Goal: Task Accomplishment & Management: Manage account settings

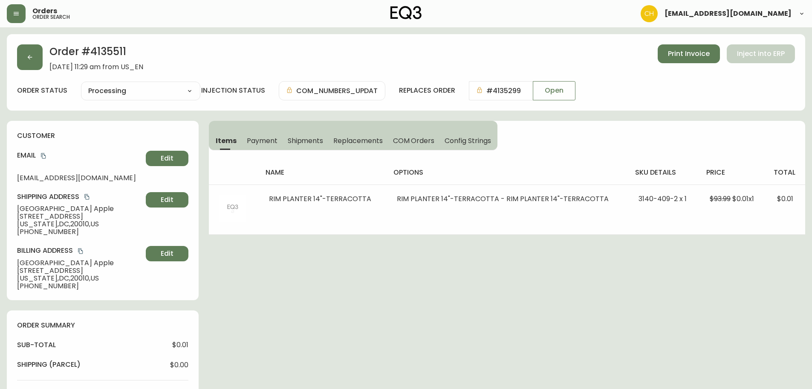
select select "PROCESSING"
click at [26, 60] on button "button" at bounding box center [30, 57] width 26 height 26
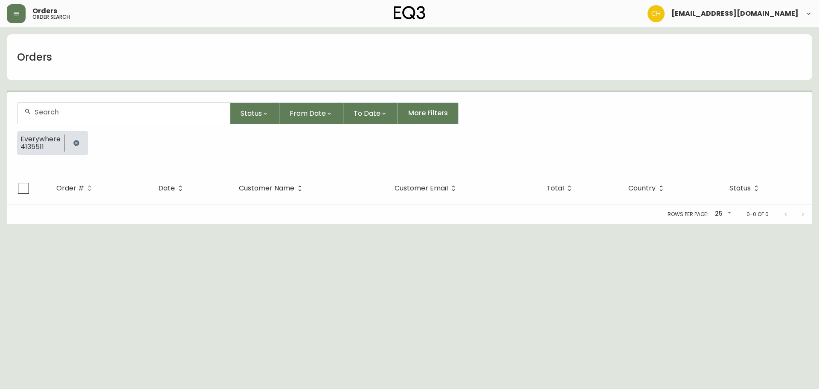
click at [36, 106] on div at bounding box center [123, 113] width 212 height 21
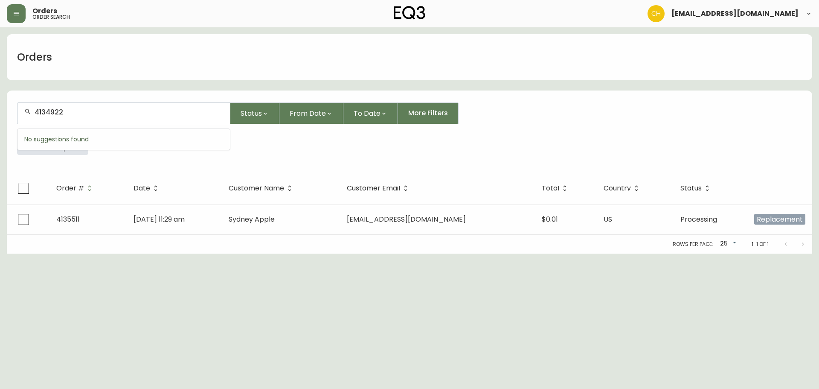
type input "4134922"
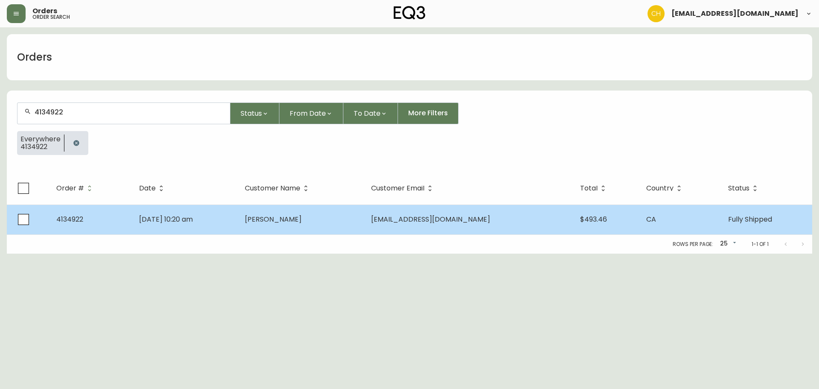
click at [238, 221] on td "[DATE] 10:20 am" at bounding box center [185, 219] width 106 height 30
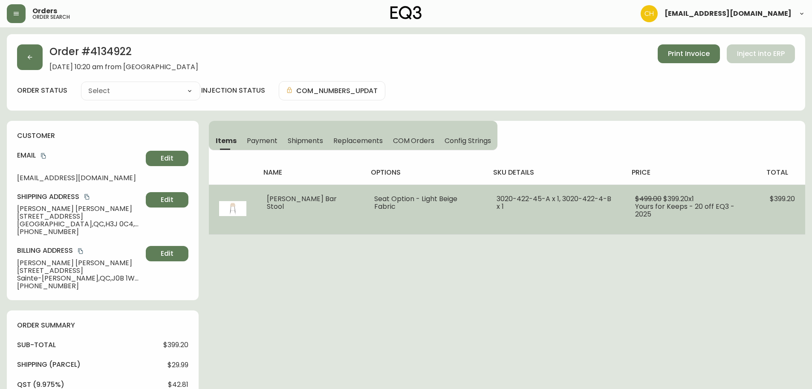
type input "Fully Shipped"
select select "FULLY_SHIPPED"
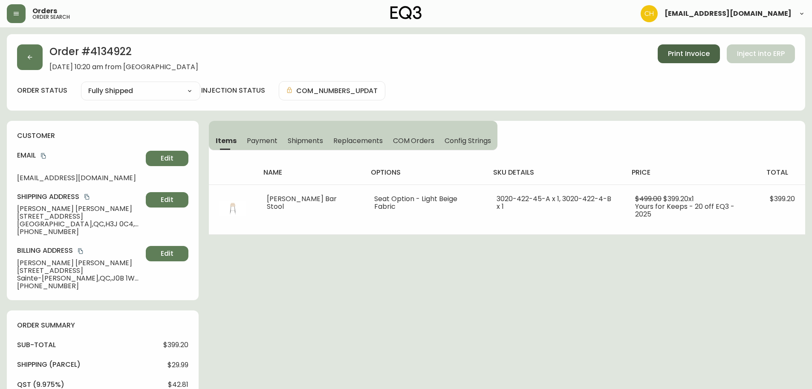
click at [689, 55] on span "Print Invoice" at bounding box center [689, 53] width 42 height 9
click at [306, 139] on span "Shipments" at bounding box center [306, 140] width 36 height 9
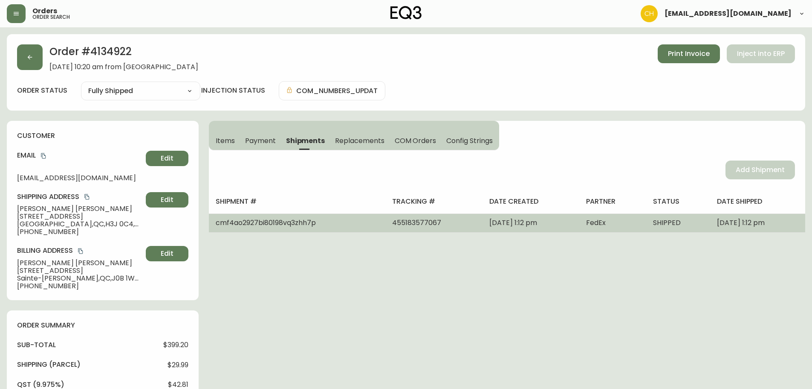
click at [580, 215] on td "FedEx" at bounding box center [613, 222] width 67 height 19
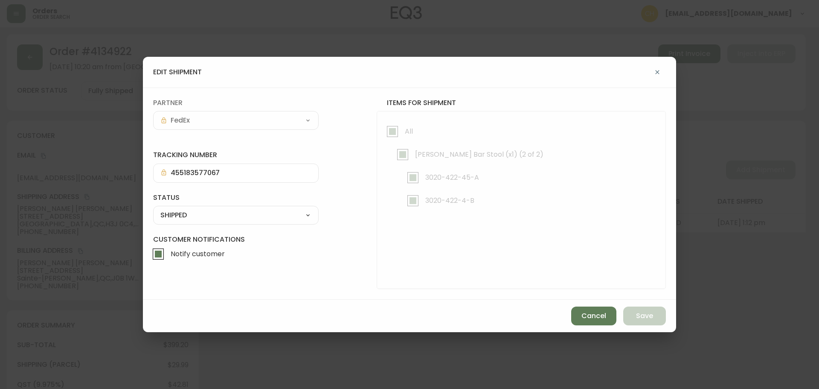
click at [175, 212] on select "SHIPPED CANCELLED" at bounding box center [235, 215] width 165 height 13
click at [153, 209] on select "SHIPPED CANCELLED" at bounding box center [235, 215] width 165 height 13
select select "SHIPPED"
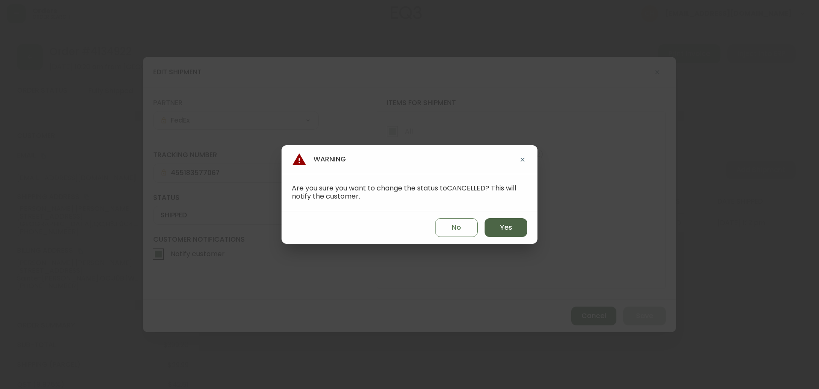
click at [504, 225] on span "Yes" at bounding box center [506, 227] width 12 height 9
type input "CANCELLED"
select select "CANCELLED"
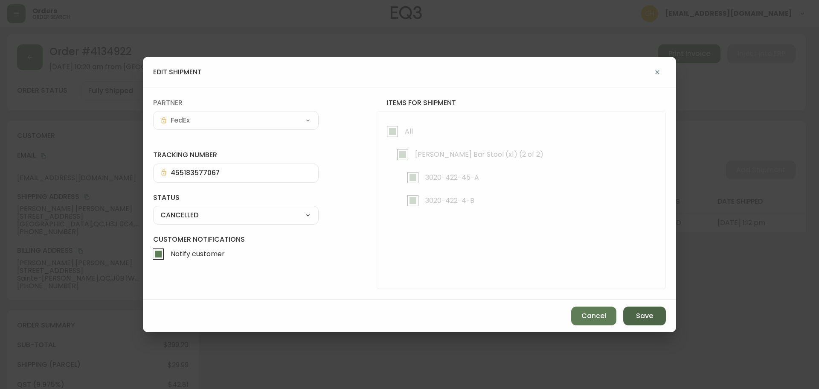
click at [643, 320] on span "Save" at bounding box center [644, 315] width 17 height 9
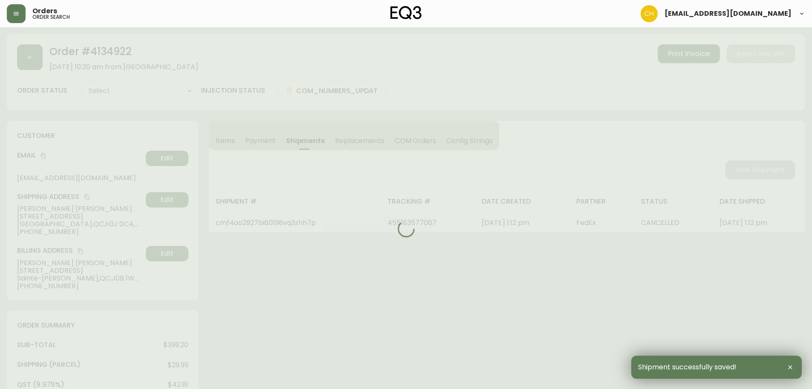
select select
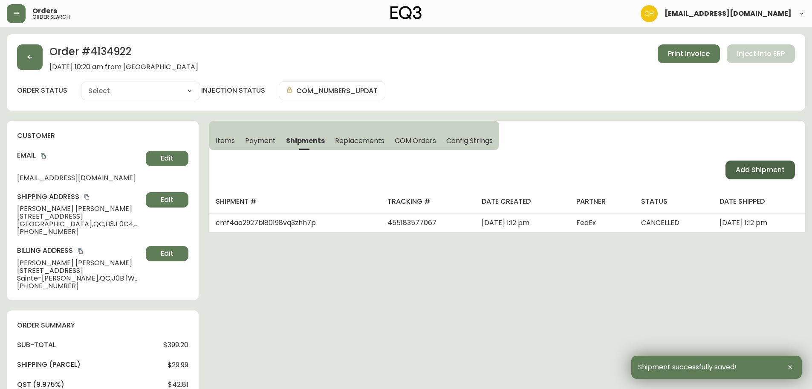
click at [752, 172] on span "Add Shipment" at bounding box center [760, 169] width 49 height 9
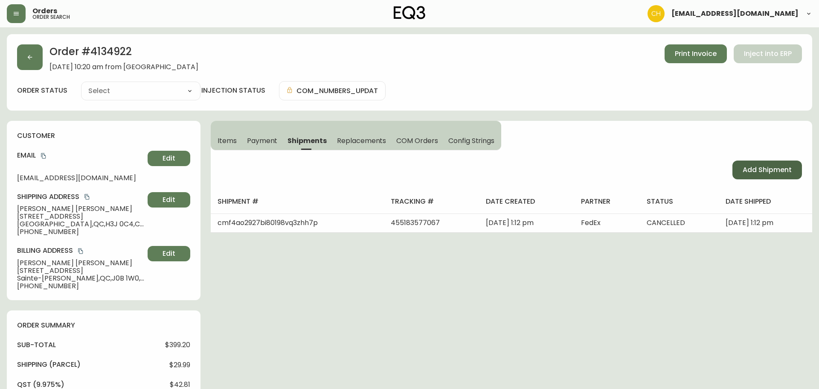
select select "PENDING"
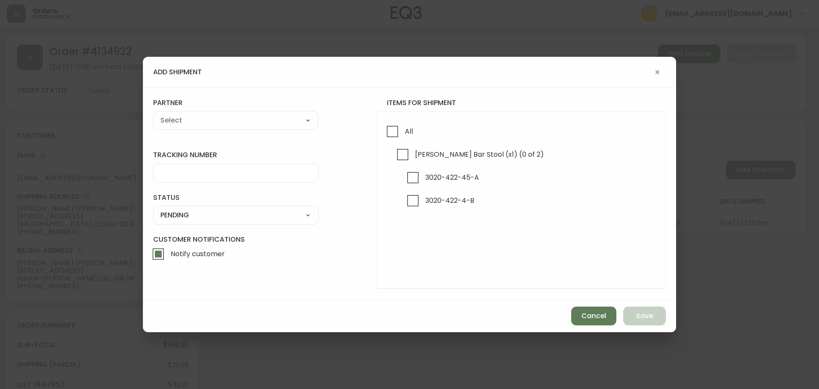
drag, startPoint x: 392, startPoint y: 133, endPoint x: 339, endPoint y: 120, distance: 54.3
click at [390, 132] on input "All" at bounding box center [393, 132] width 20 height 20
checkbox input "true"
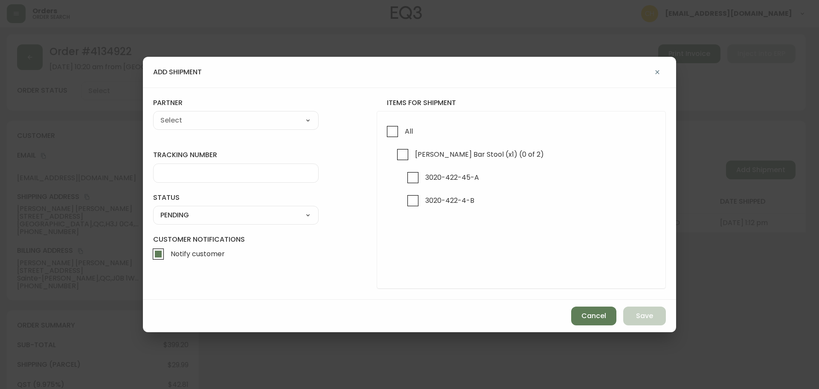
checkbox input "true"
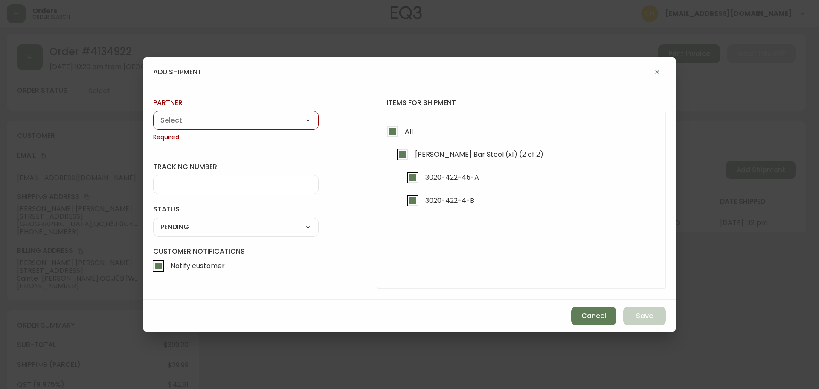
click at [254, 116] on select "A Move to Remember LLC ABF Freight Alero [PERSON_NAME] Canada Post Canpar Expre…" at bounding box center [235, 120] width 165 height 13
select select "cjy0a9taa01x001669l98m63c"
click at [153, 114] on select "A Move to Remember LLC ABF Freight Alero [PERSON_NAME] Canada Post Canpar Expre…" at bounding box center [235, 120] width 165 height 13
type input "FedEx"
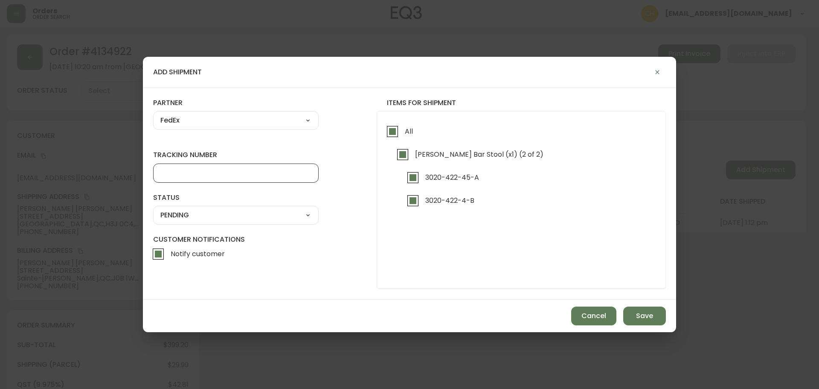
click at [166, 169] on input "tracking number" at bounding box center [235, 173] width 151 height 8
type input "455183579493"
click at [165, 215] on select "SHIPPED PENDING CANCELLED" at bounding box center [235, 215] width 165 height 13
click at [153, 209] on select "SHIPPED PENDING CANCELLED" at bounding box center [235, 215] width 165 height 13
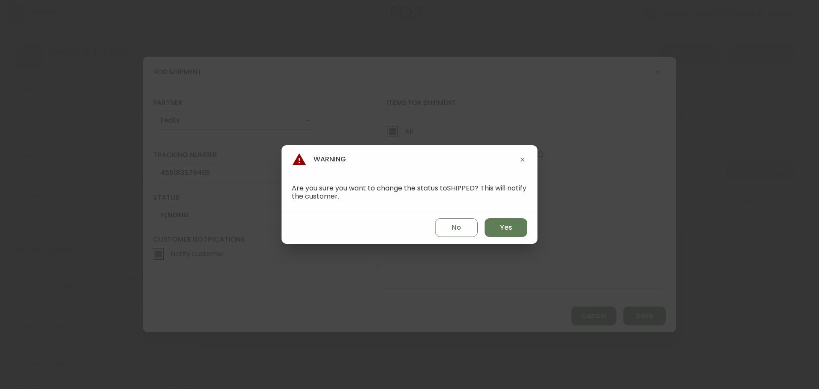
select select "PENDING"
click at [508, 229] on span "Yes" at bounding box center [506, 227] width 12 height 9
type input "SHIPPED"
select select "SHIPPED"
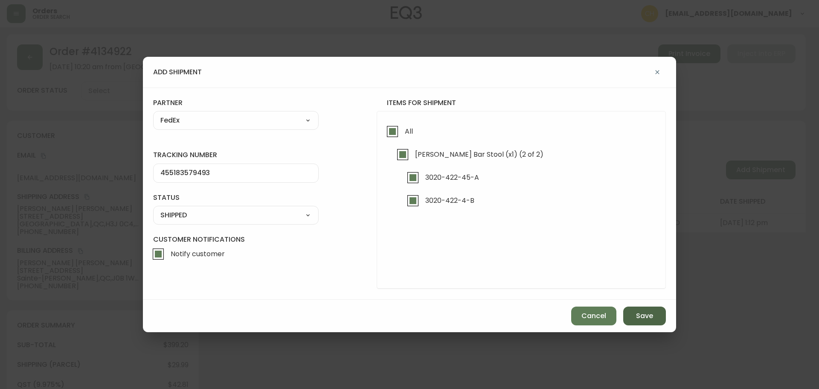
click at [652, 314] on span "Save" at bounding box center [644, 315] width 17 height 9
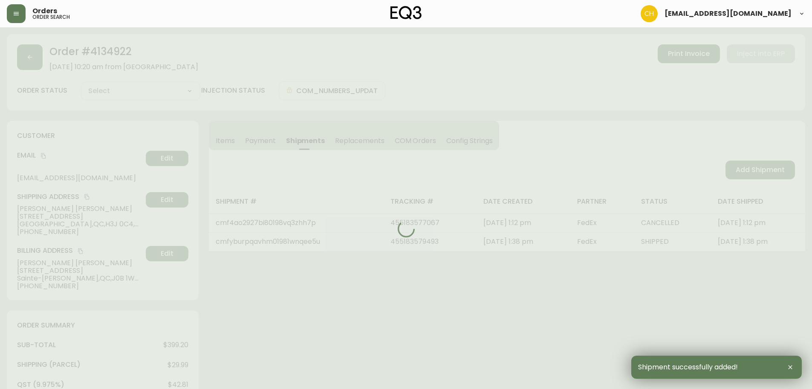
type input "Fully Shipped"
select select "FULLY_SHIPPED"
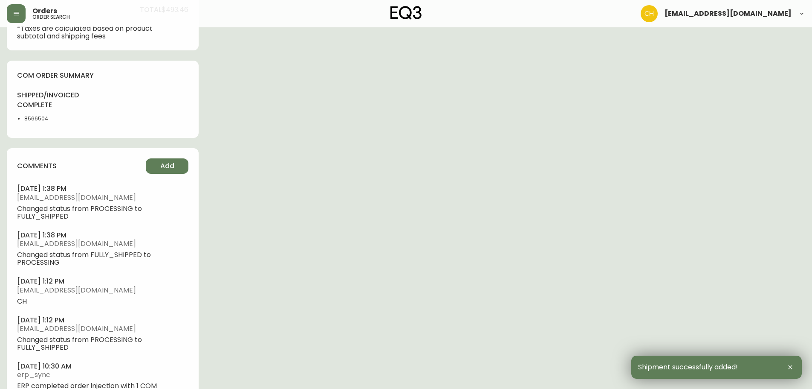
scroll to position [427, 0]
click at [170, 167] on span "Add" at bounding box center [167, 164] width 14 height 9
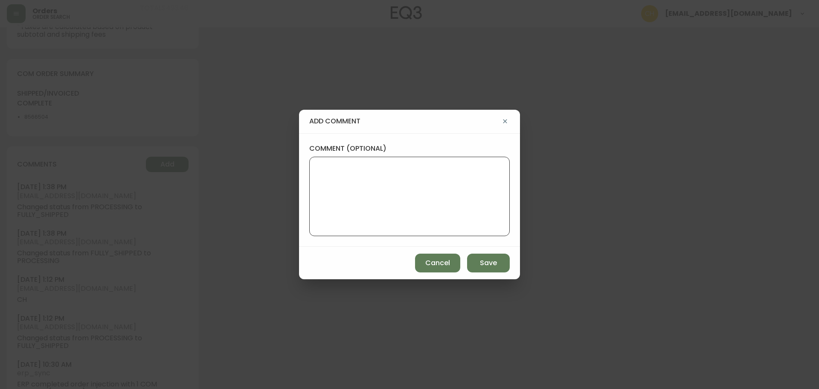
click at [412, 177] on textarea "comment (optional)" at bounding box center [409, 196] width 186 height 68
type textarea "r"
type textarea "RESENT OUT [DATE] - CH"
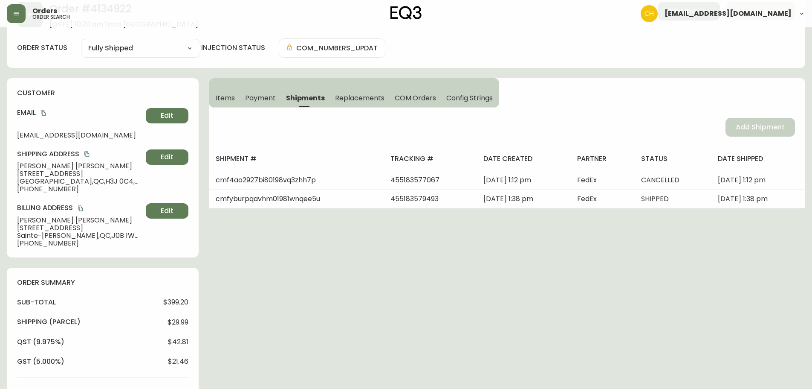
scroll to position [0, 0]
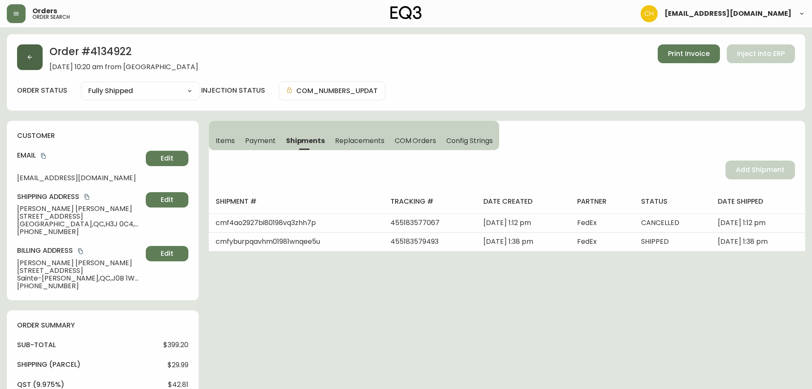
click at [32, 60] on icon "button" at bounding box center [29, 57] width 7 height 7
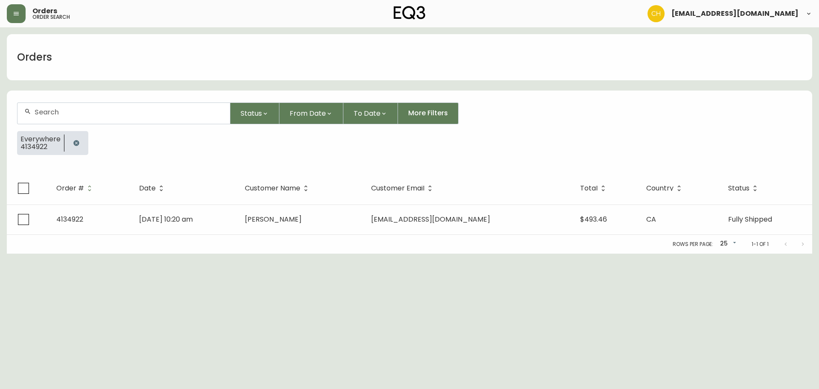
click at [45, 113] on input "text" at bounding box center [129, 112] width 189 height 8
type input "4135511"
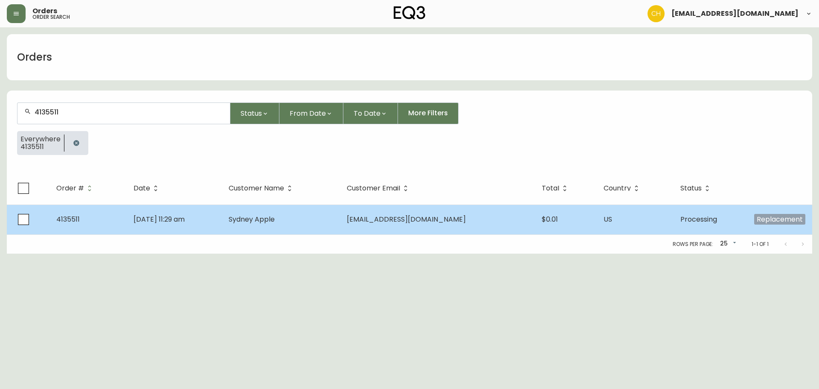
click at [222, 220] on td "[DATE] 11:29 am" at bounding box center [174, 219] width 95 height 30
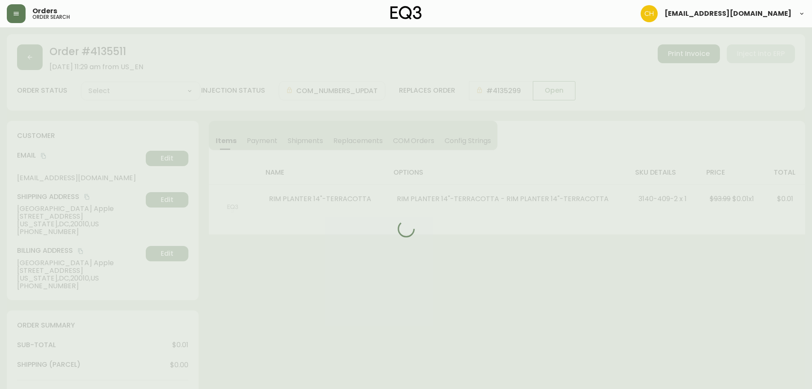
type input "Processing"
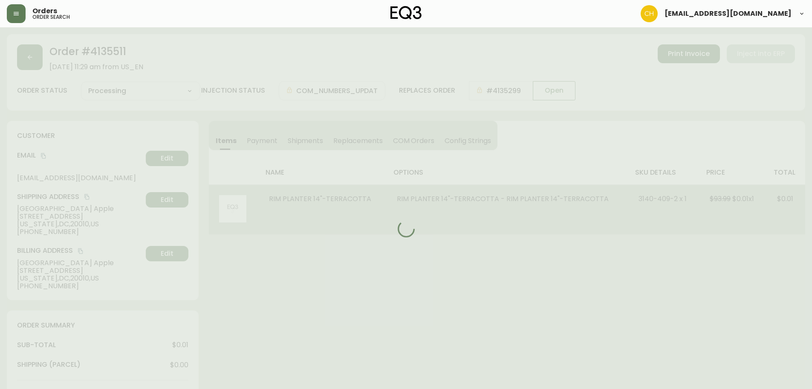
select select "PROCESSING"
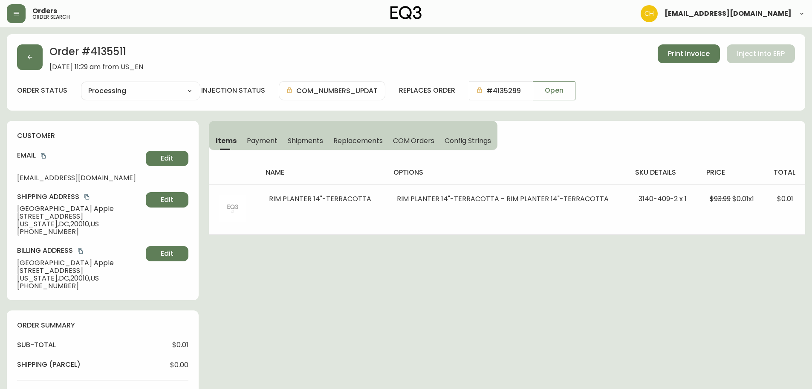
drag, startPoint x: 309, startPoint y: 138, endPoint x: 325, endPoint y: 141, distance: 16.6
click at [310, 138] on span "Shipments" at bounding box center [306, 140] width 36 height 9
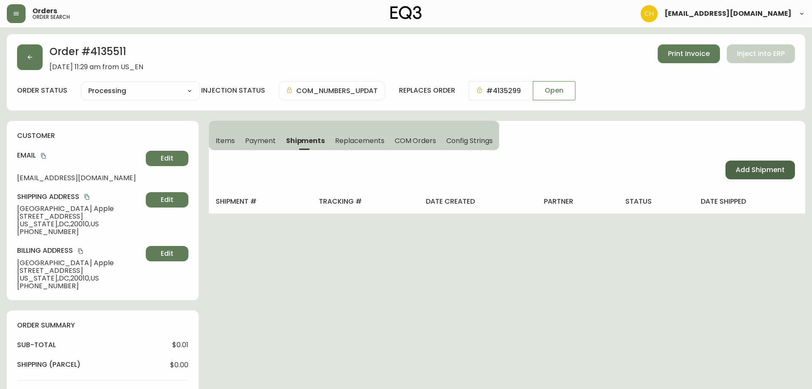
click at [739, 170] on span "Add Shipment" at bounding box center [760, 169] width 49 height 9
select select "PENDING"
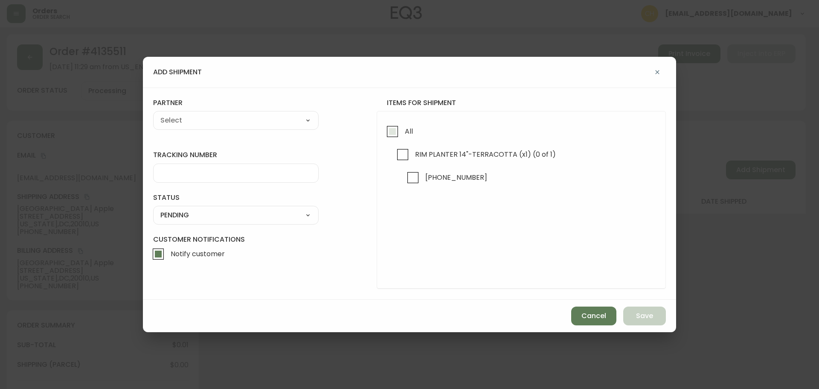
click at [389, 131] on input "All" at bounding box center [393, 132] width 20 height 20
checkbox input "true"
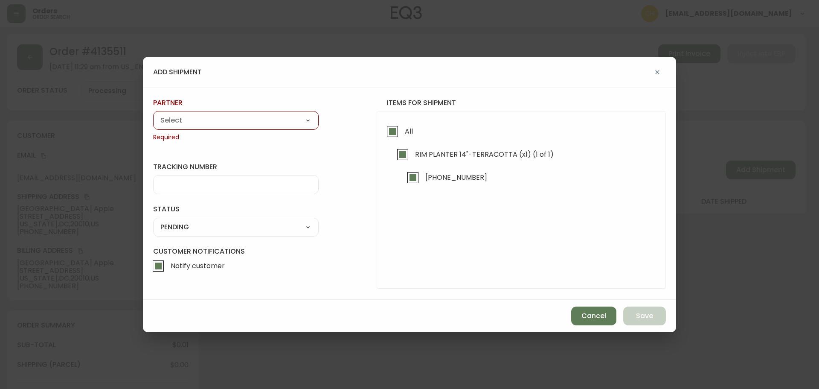
click at [232, 122] on select "A Move to Remember LLC ABF Freight Alero [PERSON_NAME] Canada Post Canpar Expre…" at bounding box center [235, 120] width 165 height 13
select select "cjy0a9taa01x001669l98m63c"
click at [153, 114] on select "A Move to Remember LLC ABF Freight Alero [PERSON_NAME] Canada Post Canpar Expre…" at bounding box center [235, 120] width 165 height 13
type input "FedEx"
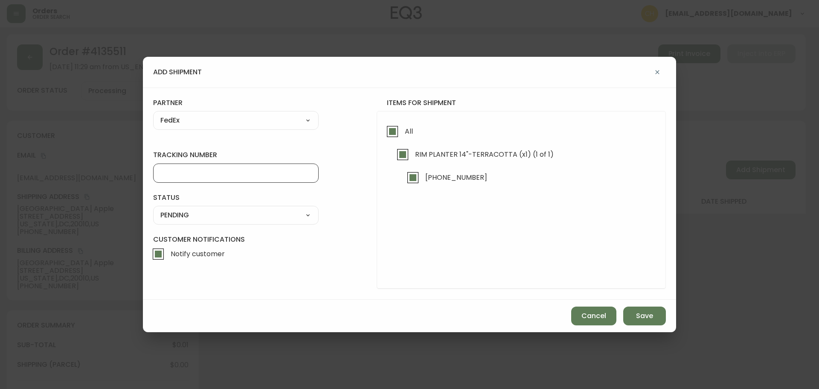
click at [171, 174] on input "tracking number" at bounding box center [235, 173] width 151 height 8
type input "455177310618"
click at [216, 215] on select "SHIPPED PENDING CANCELLED" at bounding box center [235, 215] width 165 height 13
click at [153, 209] on select "SHIPPED PENDING CANCELLED" at bounding box center [235, 215] width 165 height 13
select select "PENDING"
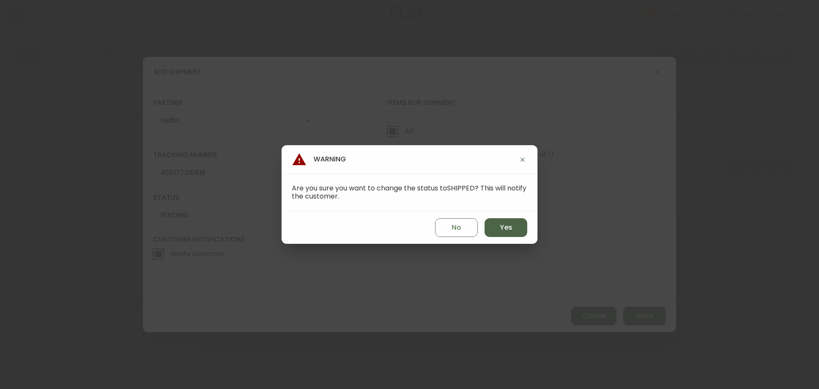
click at [497, 233] on button "Yes" at bounding box center [506, 227] width 43 height 19
type input "SHIPPED"
select select "SHIPPED"
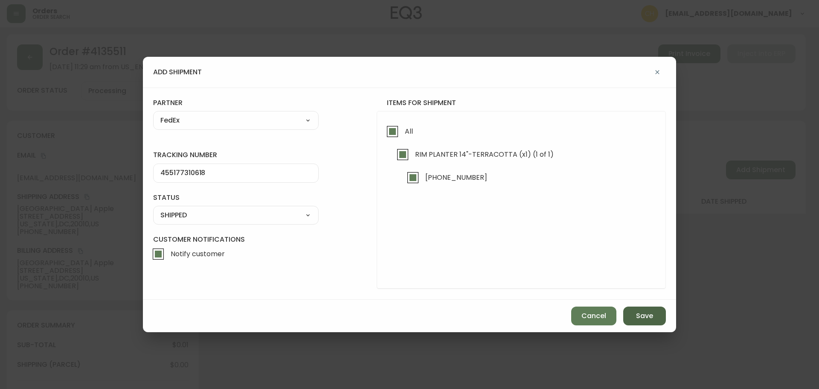
click at [637, 325] on button "Save" at bounding box center [644, 315] width 43 height 19
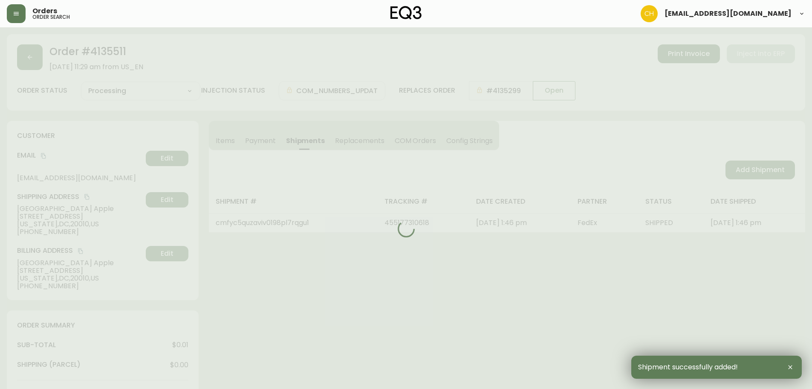
type input "Fully Shipped"
select select "FULLY_SHIPPED"
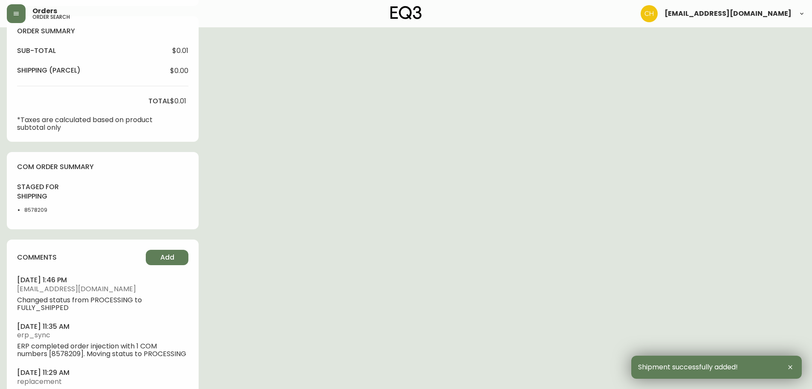
scroll to position [350, 0]
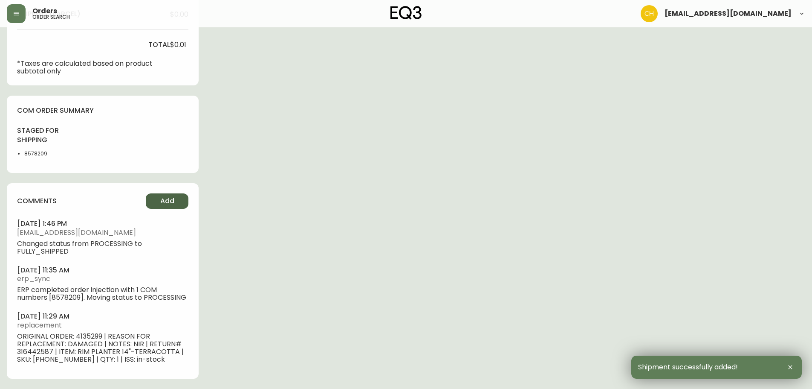
click at [163, 200] on span "Add" at bounding box center [167, 200] width 14 height 9
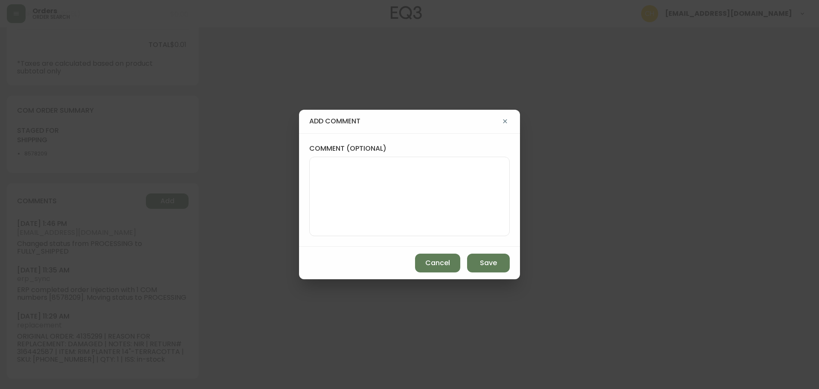
click at [312, 195] on div at bounding box center [409, 196] width 200 height 79
type textarea "c"
type textarea "CH"
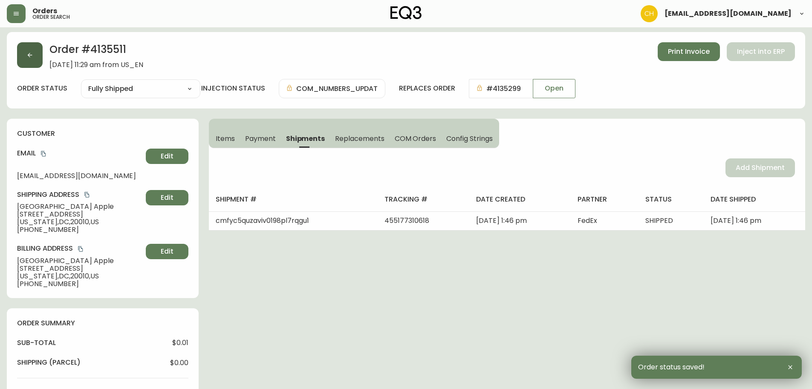
scroll to position [0, 0]
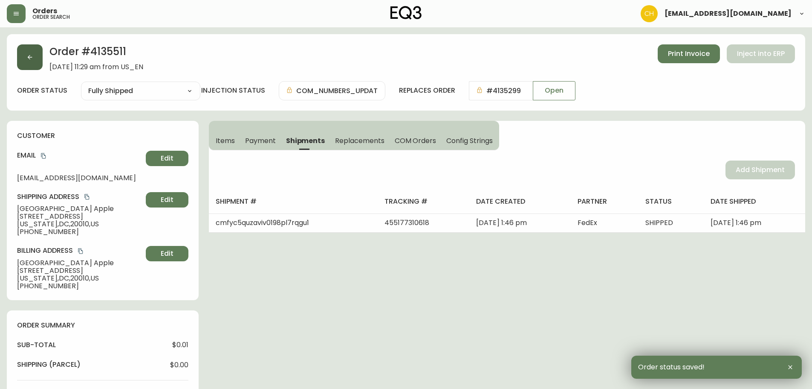
click at [35, 61] on button "button" at bounding box center [30, 57] width 26 height 26
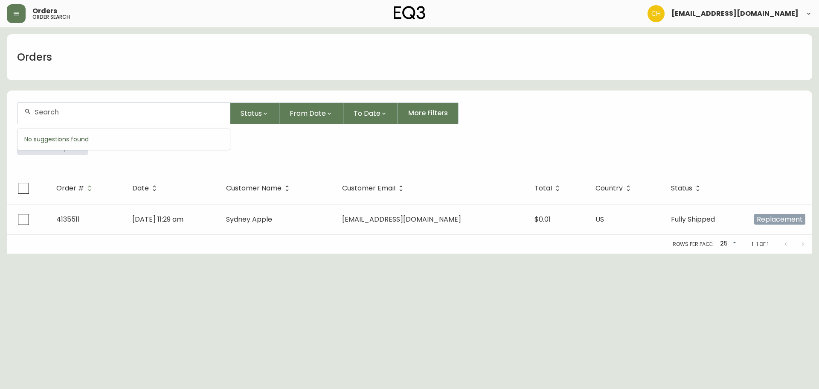
click at [51, 113] on input "text" at bounding box center [129, 112] width 189 height 8
type input "4135507"
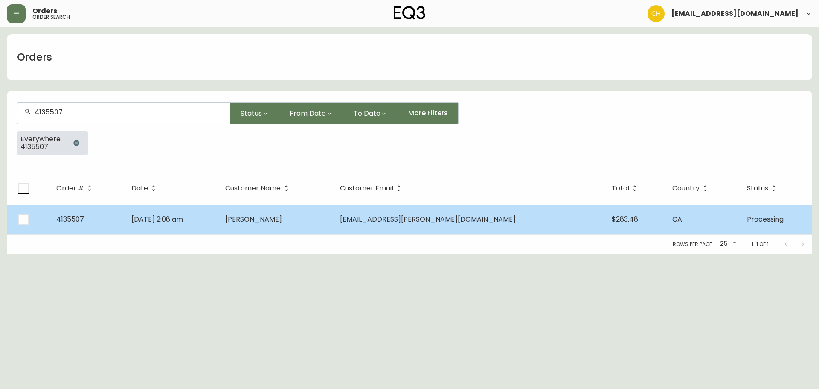
click at [218, 216] on td "[DATE] 2:08 am" at bounding box center [171, 219] width 93 height 30
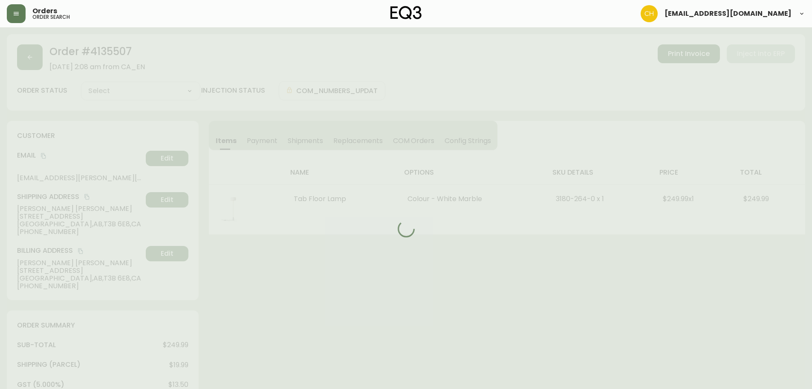
type input "Processing"
select select "PROCESSING"
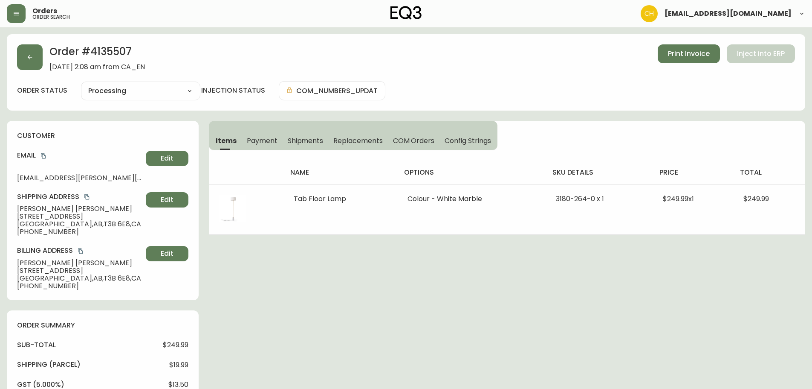
drag, startPoint x: 302, startPoint y: 140, endPoint x: 311, endPoint y: 140, distance: 9.0
click at [302, 140] on span "Shipments" at bounding box center [306, 140] width 36 height 9
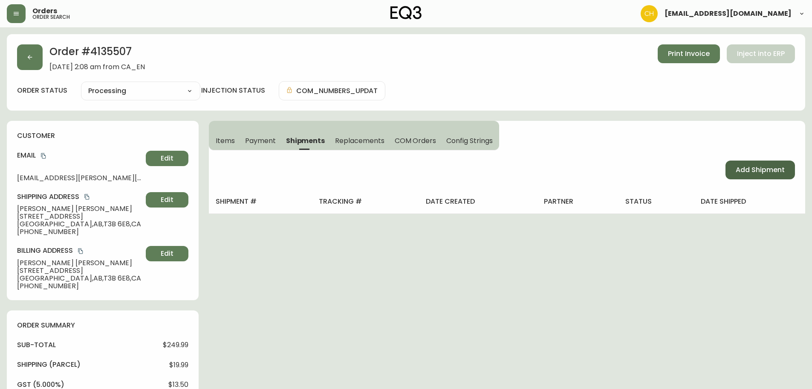
click at [775, 171] on span "Add Shipment" at bounding box center [760, 169] width 49 height 9
select select "PENDING"
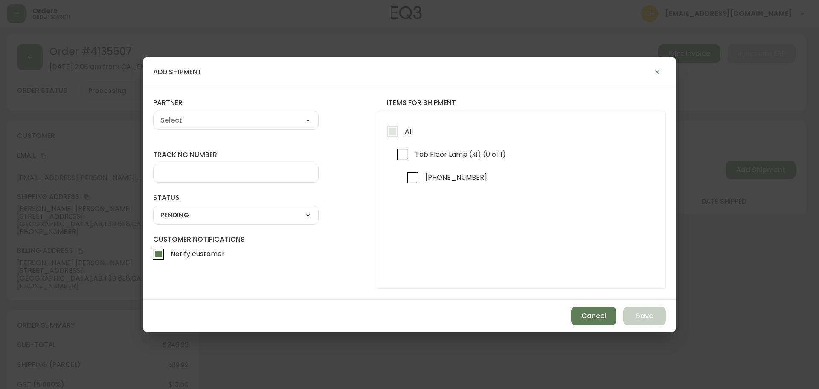
click at [392, 131] on input "All" at bounding box center [393, 132] width 20 height 20
checkbox input "true"
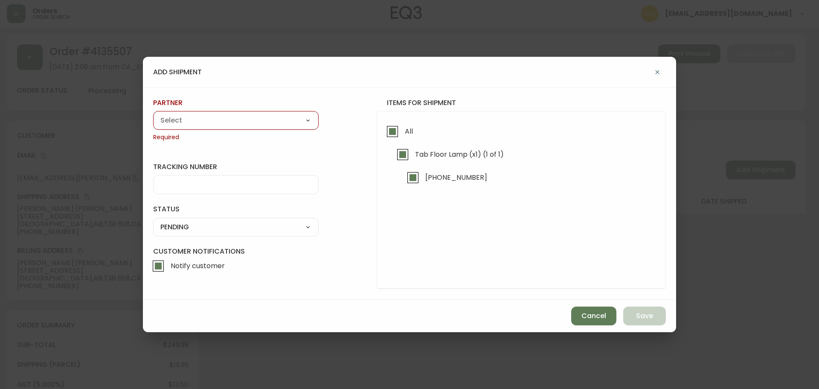
click at [244, 124] on select "A Move to Remember LLC ABF Freight Alero [PERSON_NAME] Canada Post Canpar Expre…" at bounding box center [235, 120] width 165 height 13
select select "cjy0a9taa01x001669l98m63c"
click at [153, 114] on select "A Move to Remember LLC ABF Freight Alero [PERSON_NAME] Canada Post Canpar Expre…" at bounding box center [235, 120] width 165 height 13
type input "FedEx"
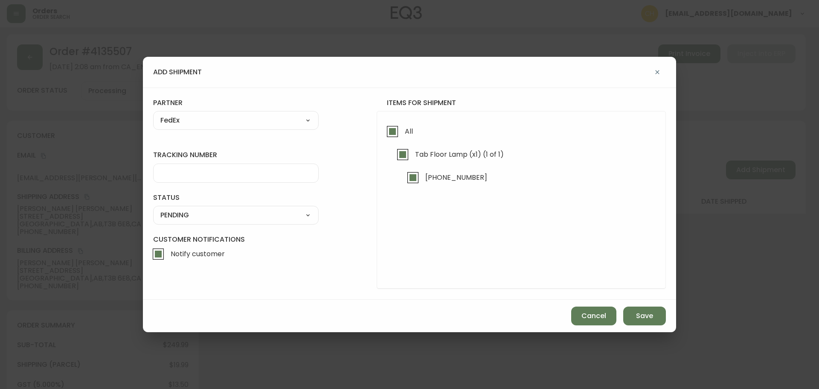
click at [176, 171] on input "tracking number" at bounding box center [235, 173] width 151 height 8
type input "455183579471"
click at [158, 219] on select "SHIPPED PENDING CANCELLED" at bounding box center [235, 215] width 165 height 13
click at [153, 209] on select "SHIPPED PENDING CANCELLED" at bounding box center [235, 215] width 165 height 13
select select "PENDING"
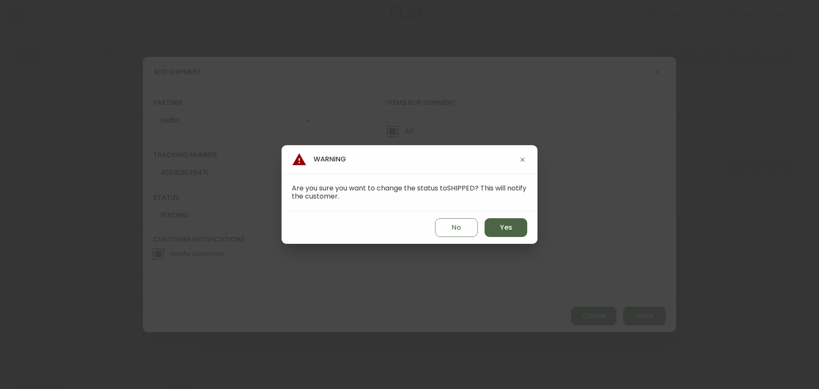
click at [498, 227] on button "Yes" at bounding box center [506, 227] width 43 height 19
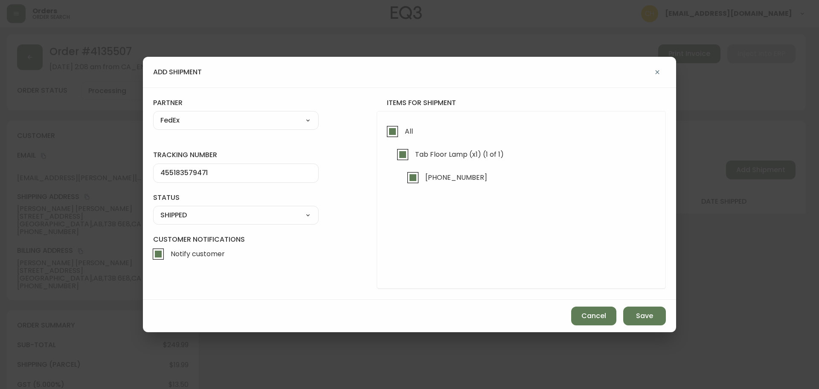
type input "SHIPPED"
select select "SHIPPED"
drag, startPoint x: 638, startPoint y: 313, endPoint x: 637, endPoint y: 300, distance: 13.7
click at [639, 313] on span "Save" at bounding box center [644, 315] width 17 height 9
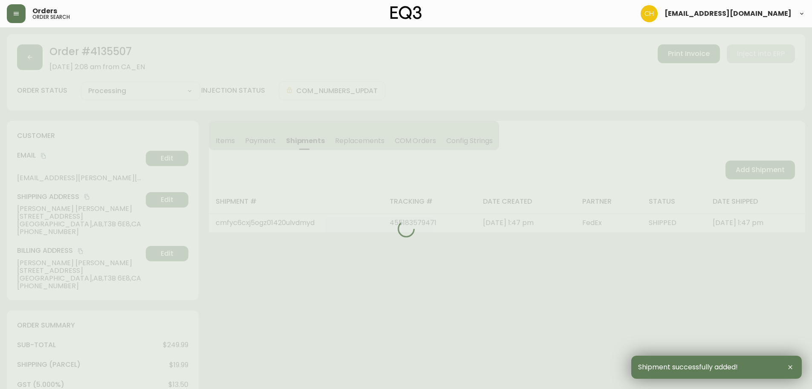
type input "Fully Shipped"
select select "FULLY_SHIPPED"
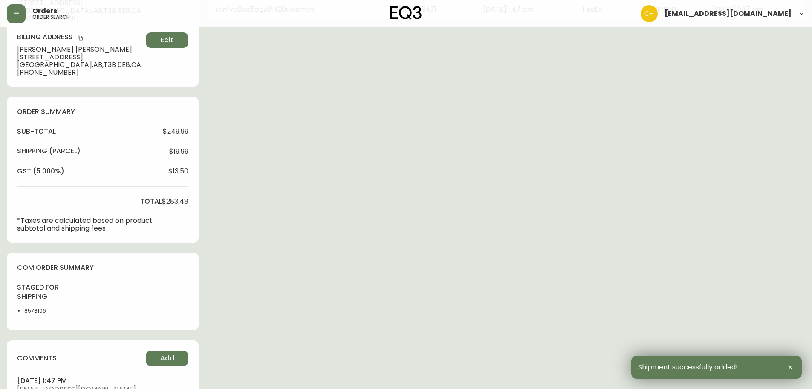
scroll to position [308, 0]
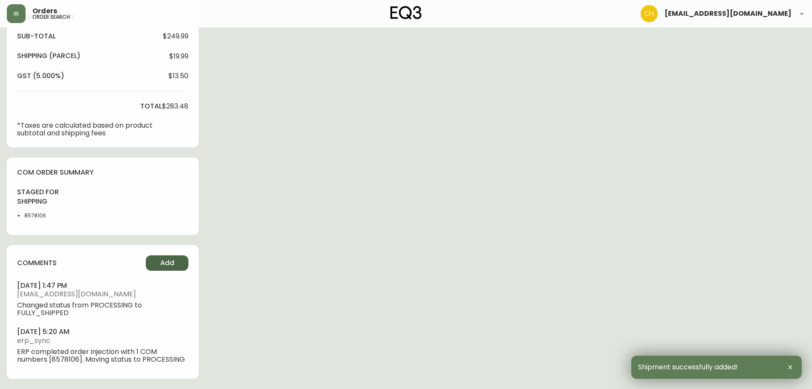
click at [161, 266] on span "Add" at bounding box center [167, 262] width 14 height 9
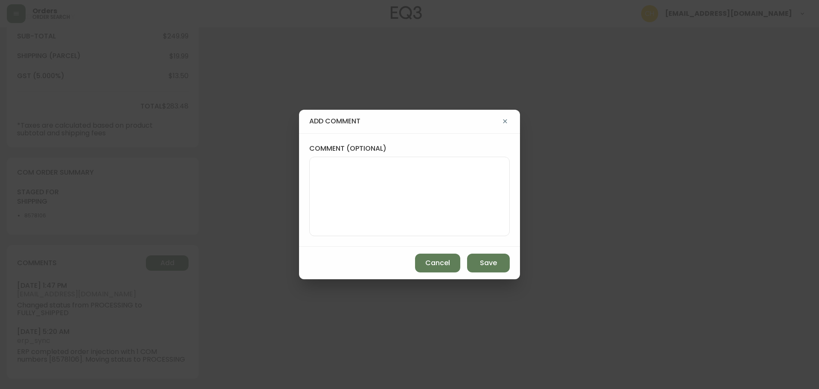
click at [370, 202] on textarea "comment (optional)" at bounding box center [409, 196] width 186 height 68
type textarea "CH"
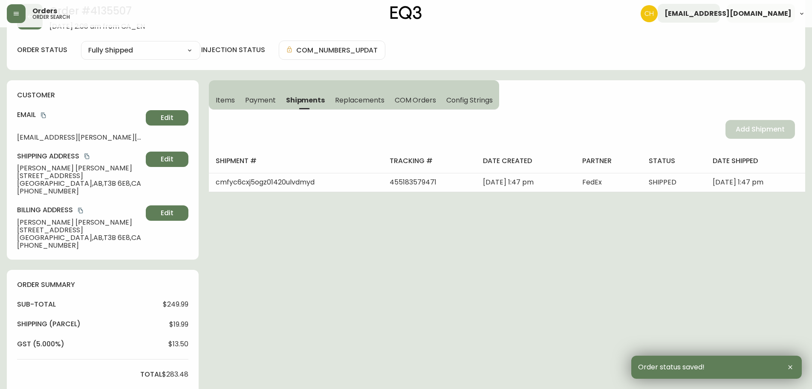
scroll to position [0, 0]
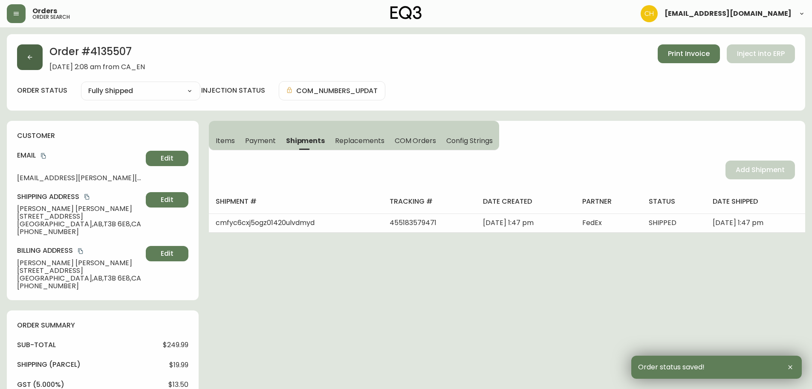
click at [32, 60] on icon "button" at bounding box center [29, 57] width 7 height 7
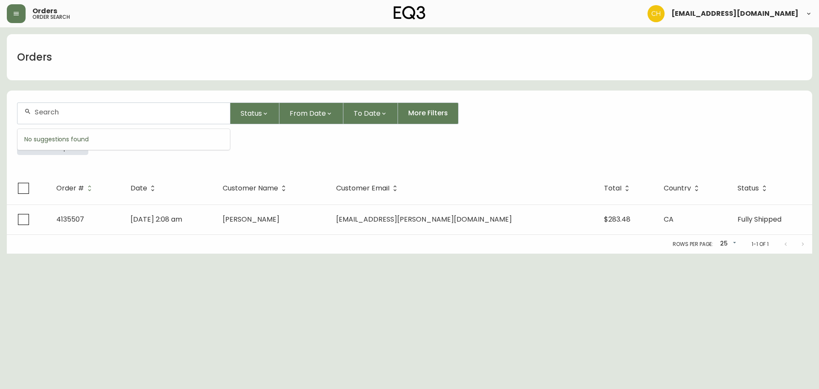
click at [50, 109] on input "text" at bounding box center [129, 112] width 189 height 8
type input "4135513"
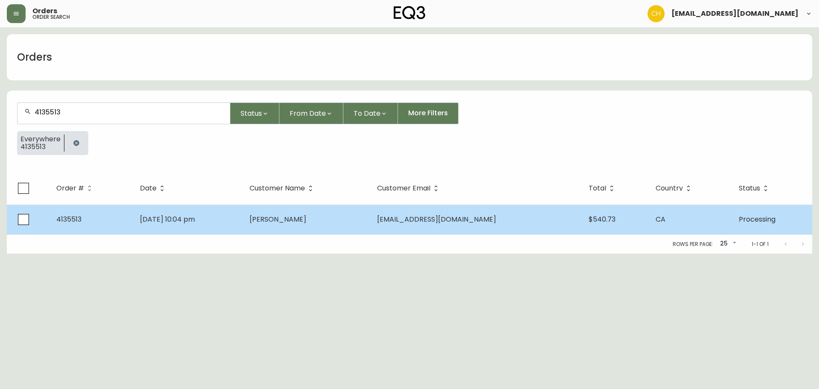
click at [306, 216] on span "[PERSON_NAME]" at bounding box center [278, 219] width 57 height 10
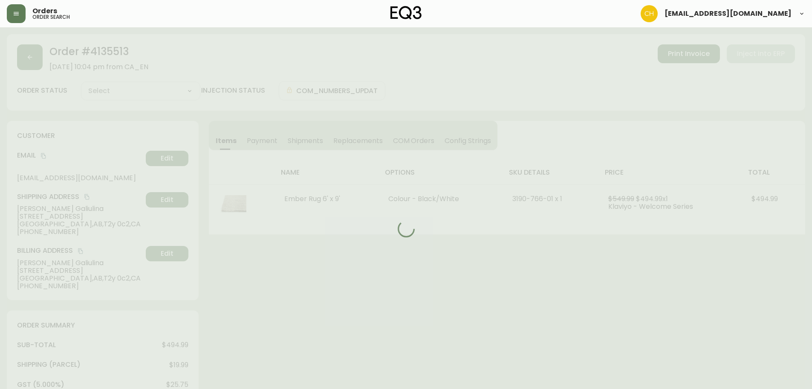
type input "Processing"
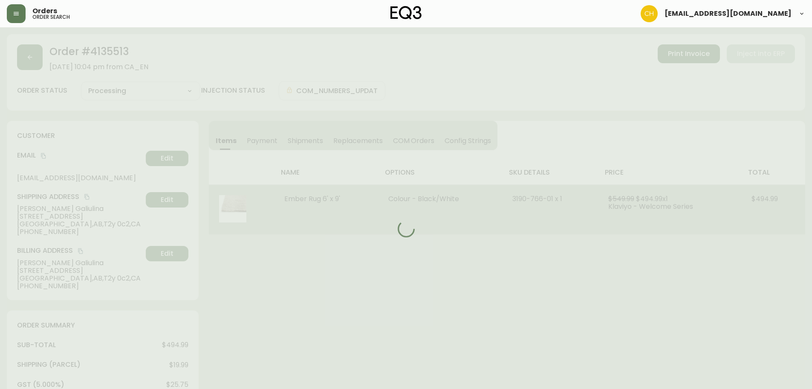
select select "PROCESSING"
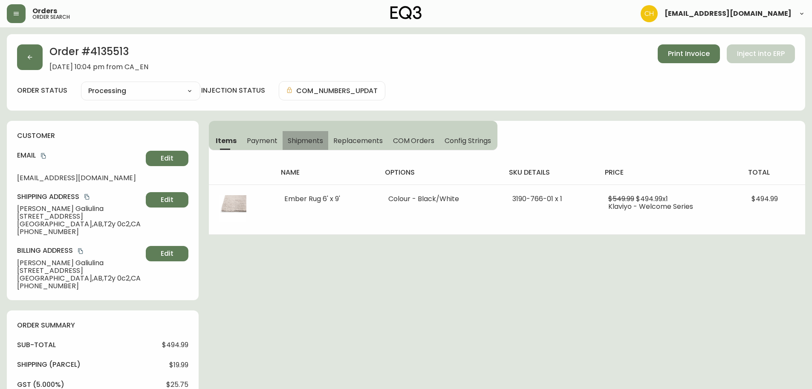
click at [305, 138] on span "Shipments" at bounding box center [306, 140] width 36 height 9
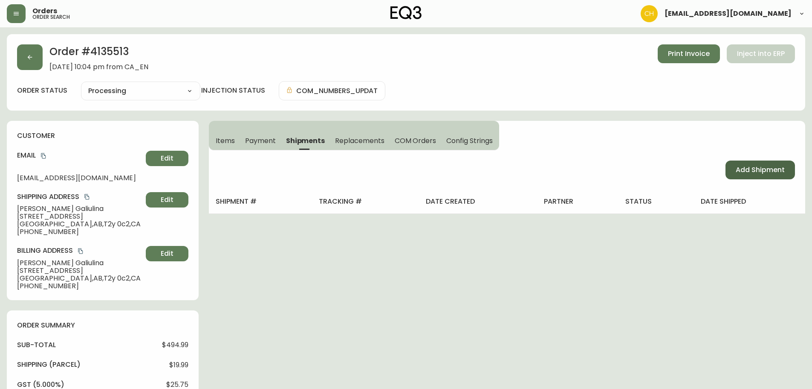
click at [748, 171] on span "Add Shipment" at bounding box center [760, 169] width 49 height 9
select select "PENDING"
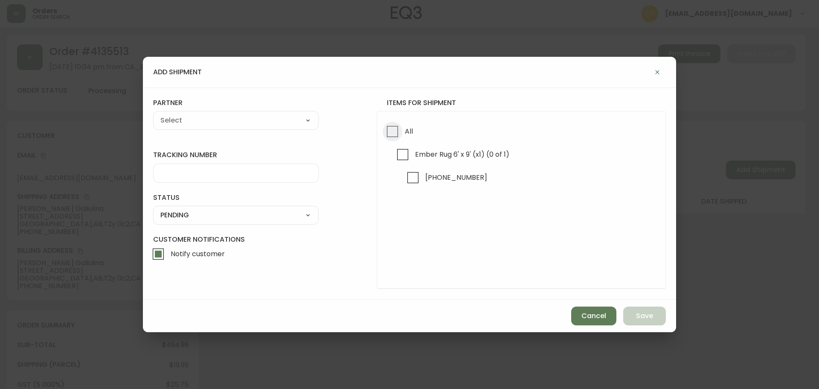
drag, startPoint x: 395, startPoint y: 133, endPoint x: 348, endPoint y: 125, distance: 47.1
click at [394, 133] on input "All" at bounding box center [393, 132] width 20 height 20
checkbox input "true"
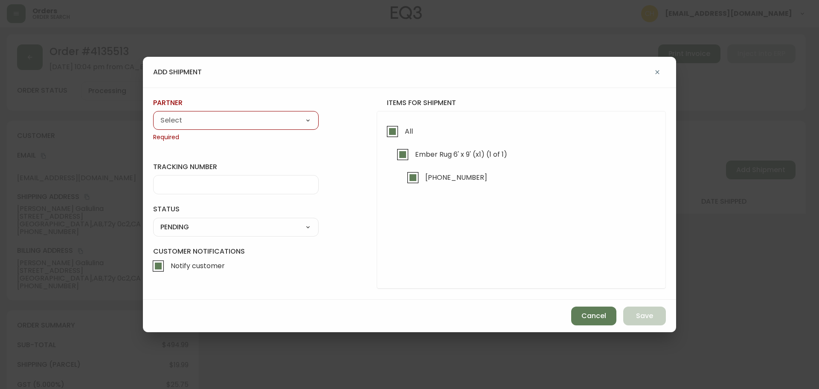
drag, startPoint x: 260, startPoint y: 125, endPoint x: 246, endPoint y: 124, distance: 14.5
click at [260, 125] on select "A Move to Remember LLC ABF Freight Alero [PERSON_NAME] Canada Post Canpar Expre…" at bounding box center [235, 120] width 165 height 13
select select "cjy0a9taa01x001669l98m63c"
click at [153, 114] on select "A Move to Remember LLC ABF Freight Alero [PERSON_NAME] Canada Post Canpar Expre…" at bounding box center [235, 120] width 165 height 13
type input "FedEx"
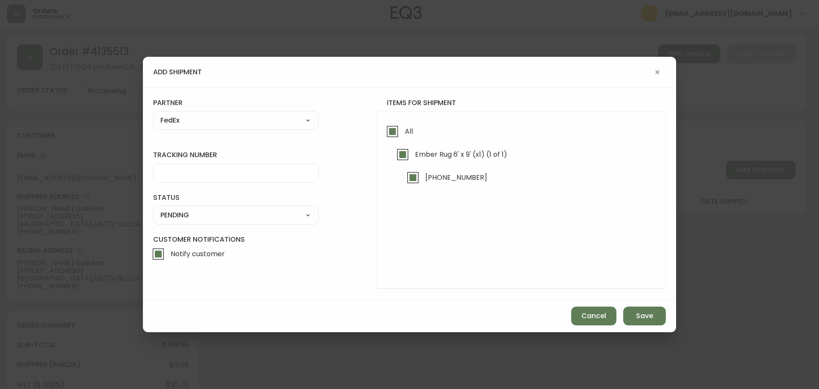
click at [172, 169] on input "tracking number" at bounding box center [235, 173] width 151 height 8
type input "455183579482"
click at [177, 212] on select "SHIPPED PENDING CANCELLED" at bounding box center [235, 215] width 165 height 13
click at [153, 209] on select "SHIPPED PENDING CANCELLED" at bounding box center [235, 215] width 165 height 13
select select "PENDING"
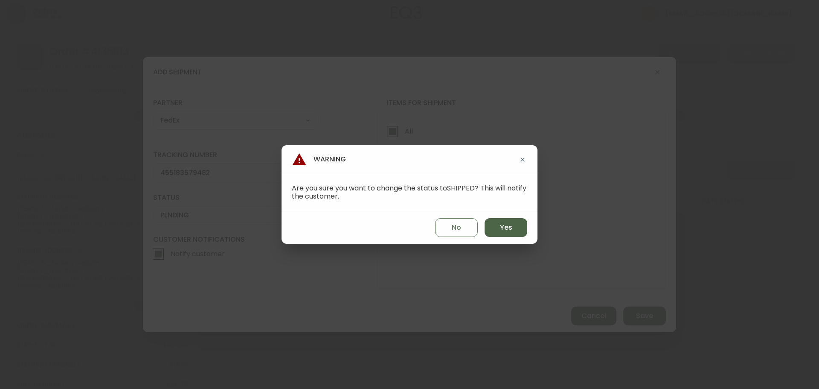
click at [507, 226] on span "Yes" at bounding box center [506, 227] width 12 height 9
type input "SHIPPED"
select select "SHIPPED"
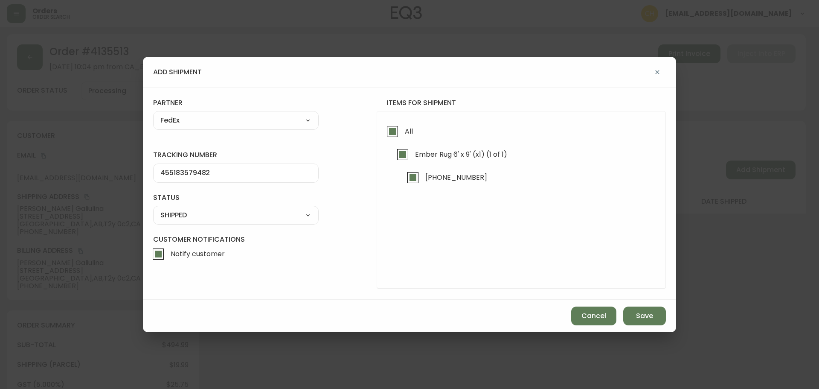
drag, startPoint x: 641, startPoint y: 322, endPoint x: 631, endPoint y: 301, distance: 23.5
click at [641, 322] on button "Save" at bounding box center [644, 315] width 43 height 19
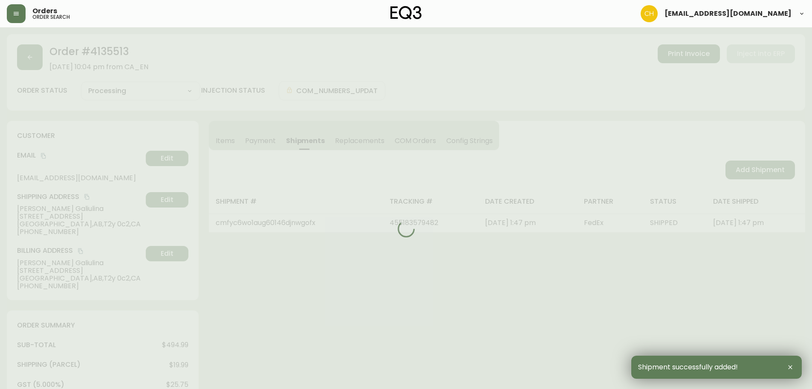
type input "Fully Shipped"
select select "FULLY_SHIPPED"
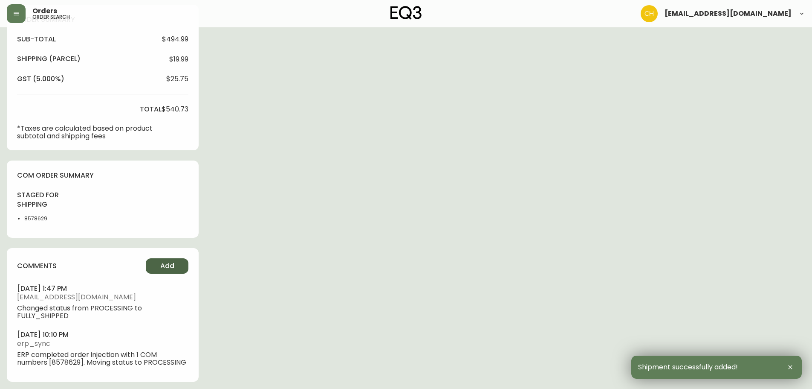
scroll to position [308, 0]
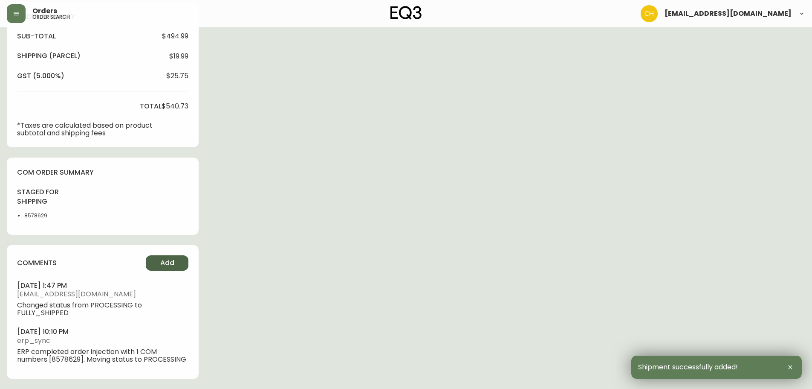
click at [173, 264] on span "Add" at bounding box center [167, 262] width 14 height 9
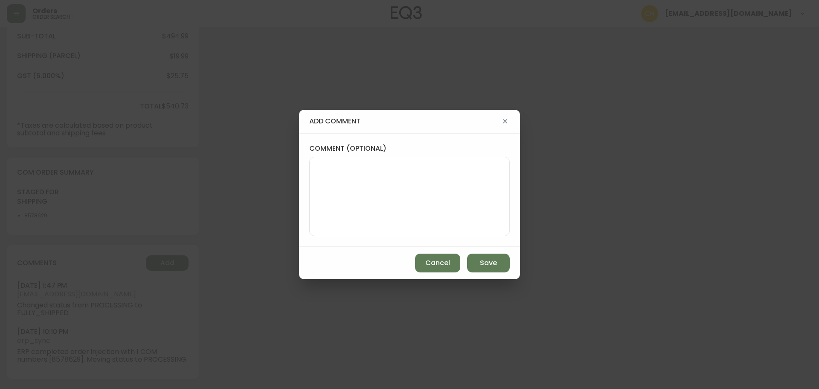
click at [370, 194] on textarea "comment (optional)" at bounding box center [409, 196] width 186 height 68
type textarea "CH"
